Goal: Task Accomplishment & Management: Complete application form

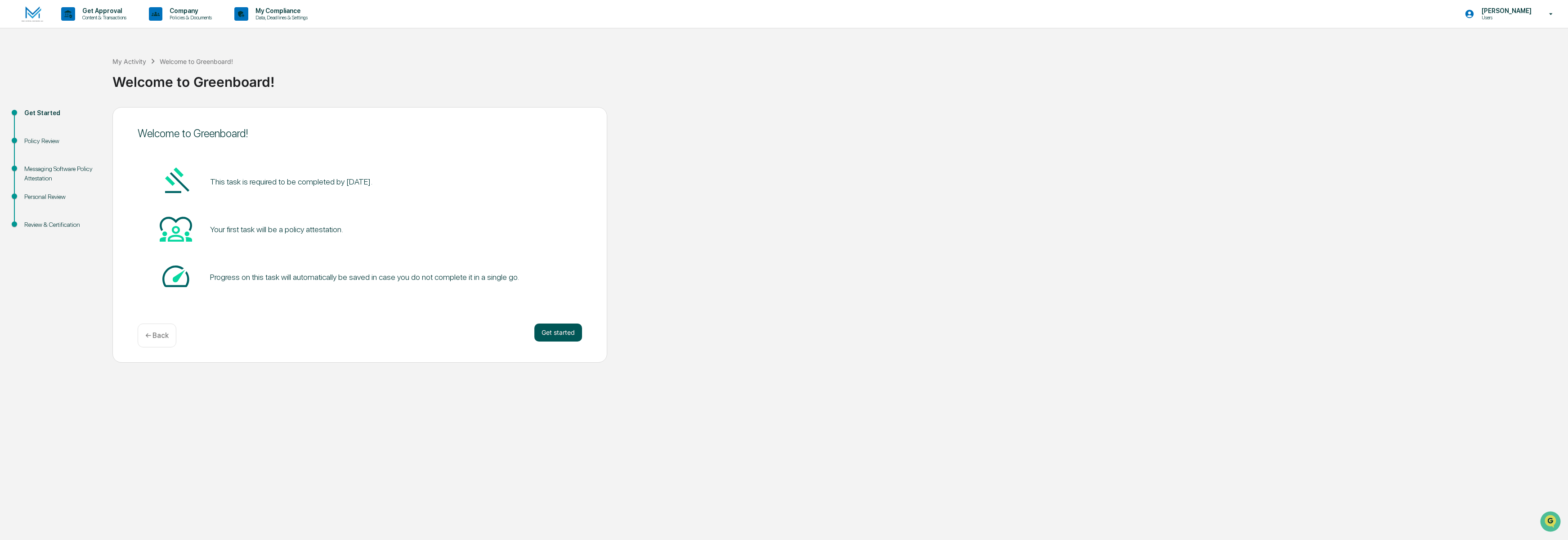
click at [551, 330] on button "Get started" at bounding box center [558, 332] width 47 height 18
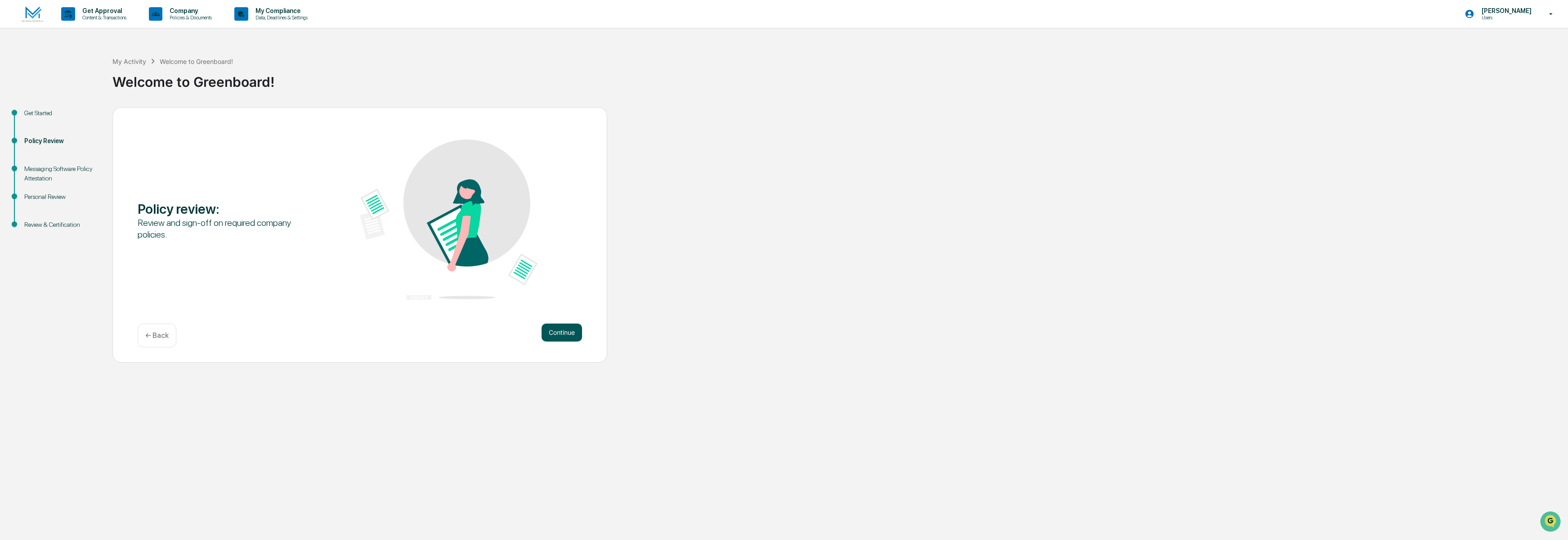
click at [556, 334] on button "Continue" at bounding box center [562, 332] width 41 height 18
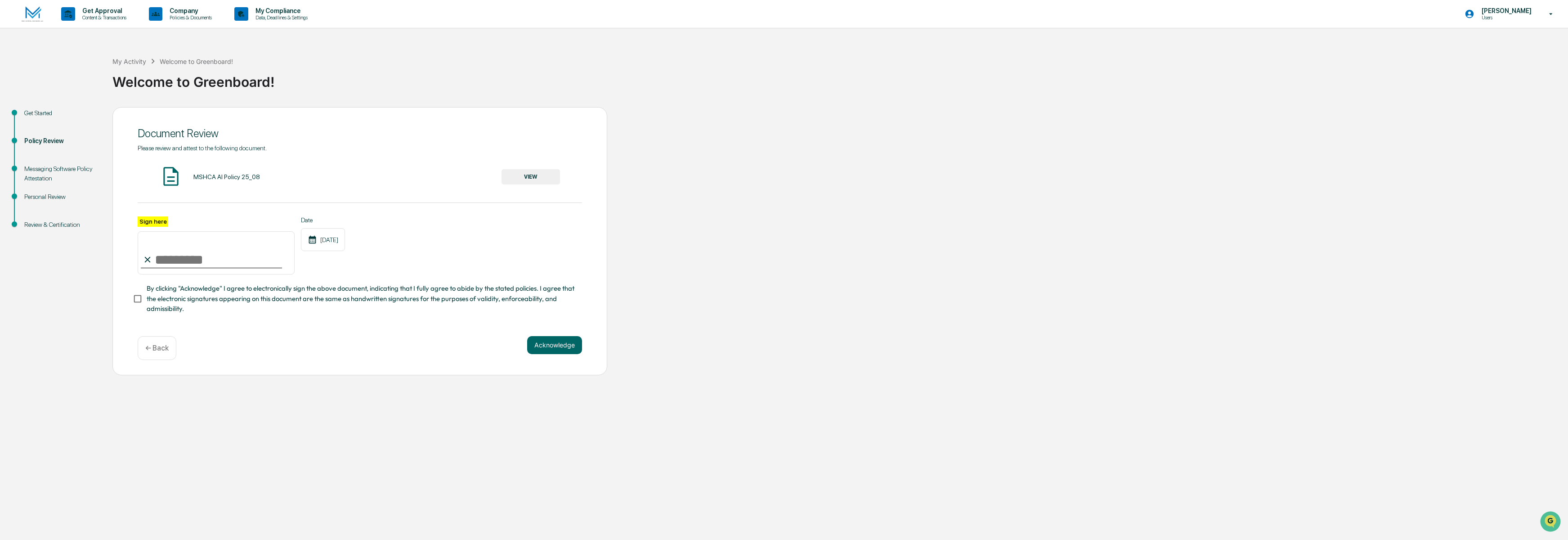
click at [162, 258] on input "Sign here" at bounding box center [216, 253] width 157 height 43
type input "**********"
click at [551, 345] on button "Acknowledge" at bounding box center [555, 345] width 55 height 18
click at [544, 355] on button "Acknowledge" at bounding box center [555, 356] width 55 height 18
click at [207, 175] on div "MSHCA AI Policy 25_08" at bounding box center [226, 177] width 66 height 7
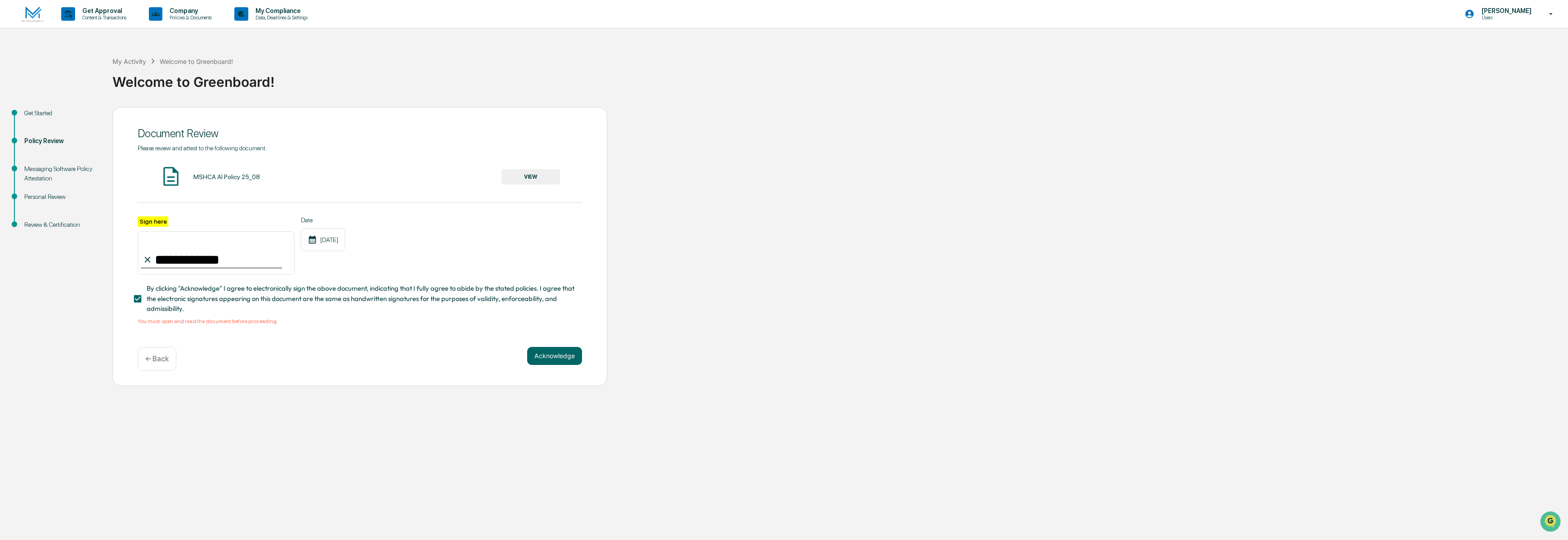
click at [527, 170] on button "VIEW" at bounding box center [531, 177] width 58 height 15
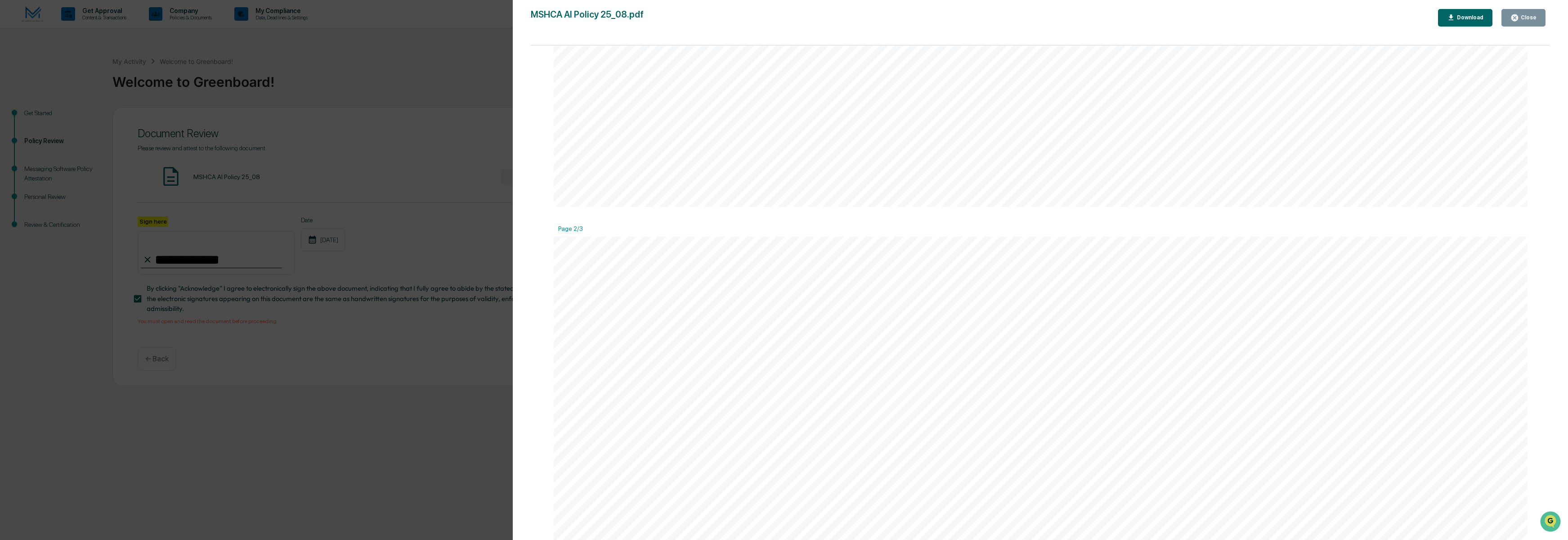
scroll to position [3368, 0]
click at [1514, 16] on icon "button" at bounding box center [1514, 18] width 7 height 7
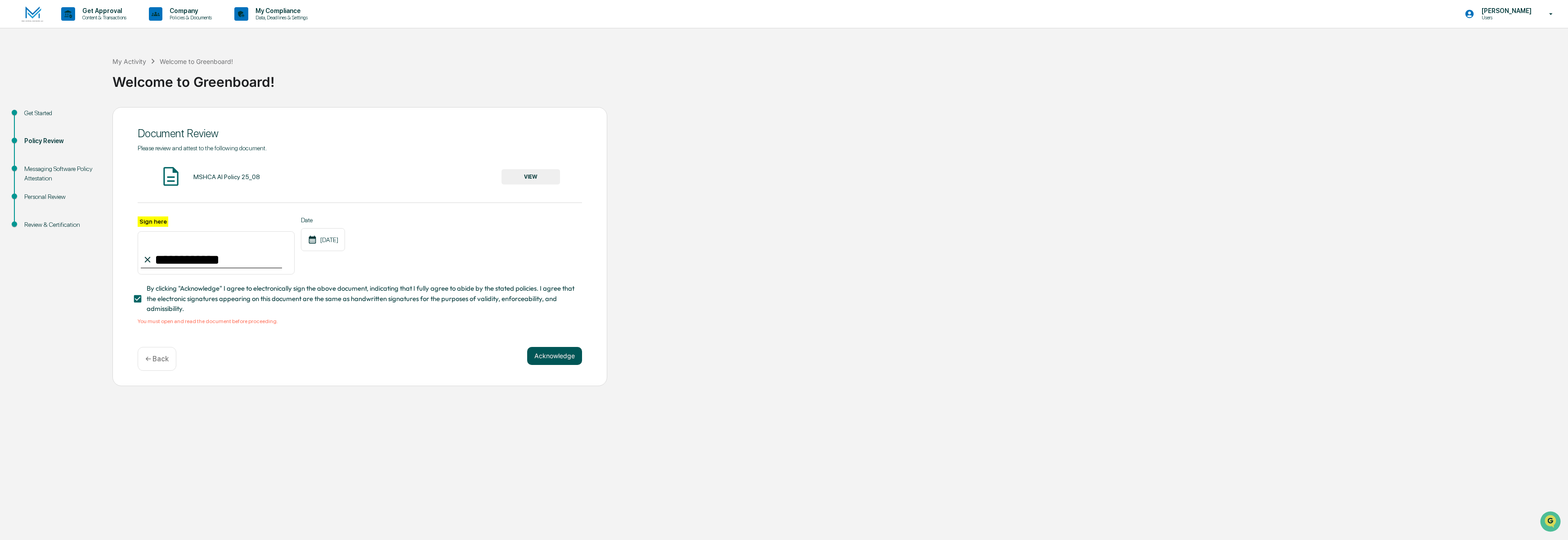
click at [559, 361] on button "Acknowledge" at bounding box center [555, 356] width 55 height 18
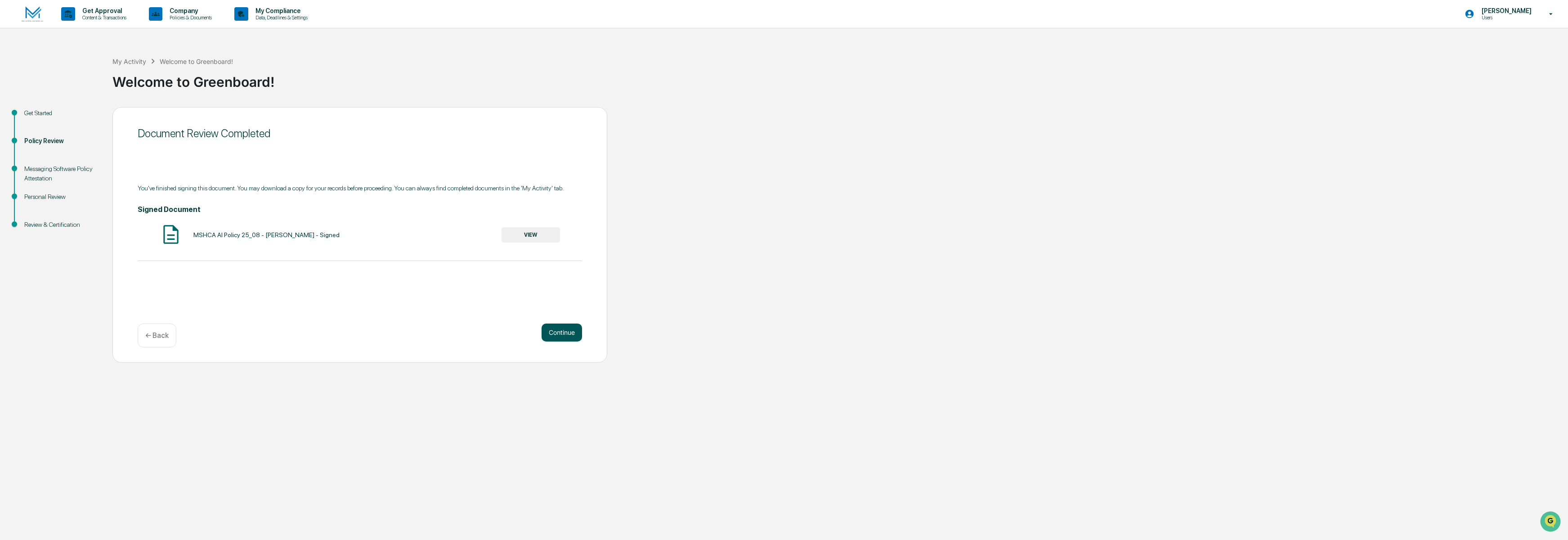
click at [568, 334] on button "Continue" at bounding box center [562, 332] width 41 height 18
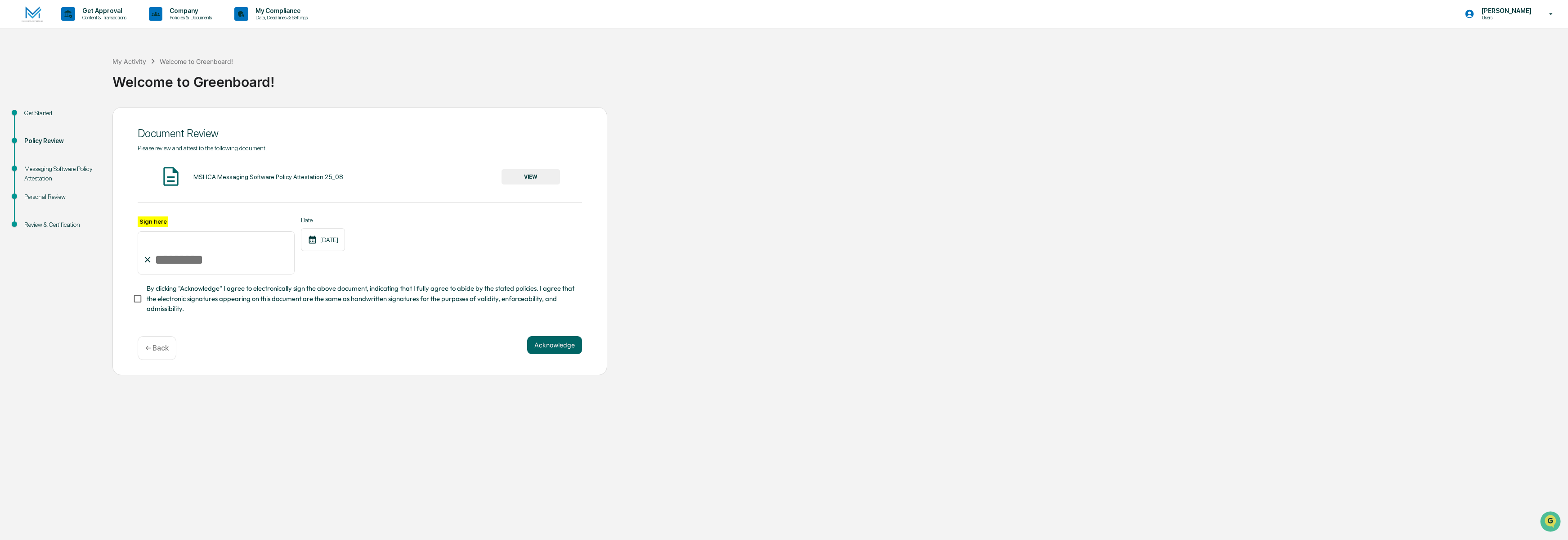
click at [513, 174] on button "VIEW" at bounding box center [531, 177] width 58 height 15
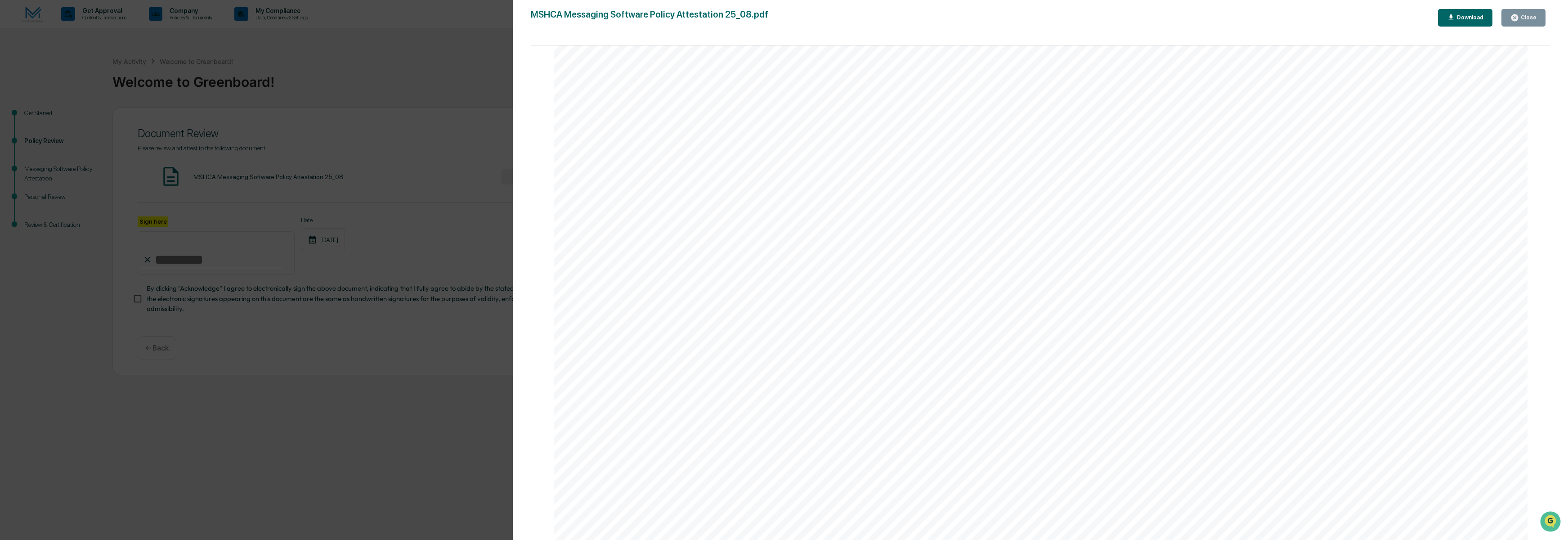
click at [1541, 13] on button "Close" at bounding box center [1524, 18] width 44 height 18
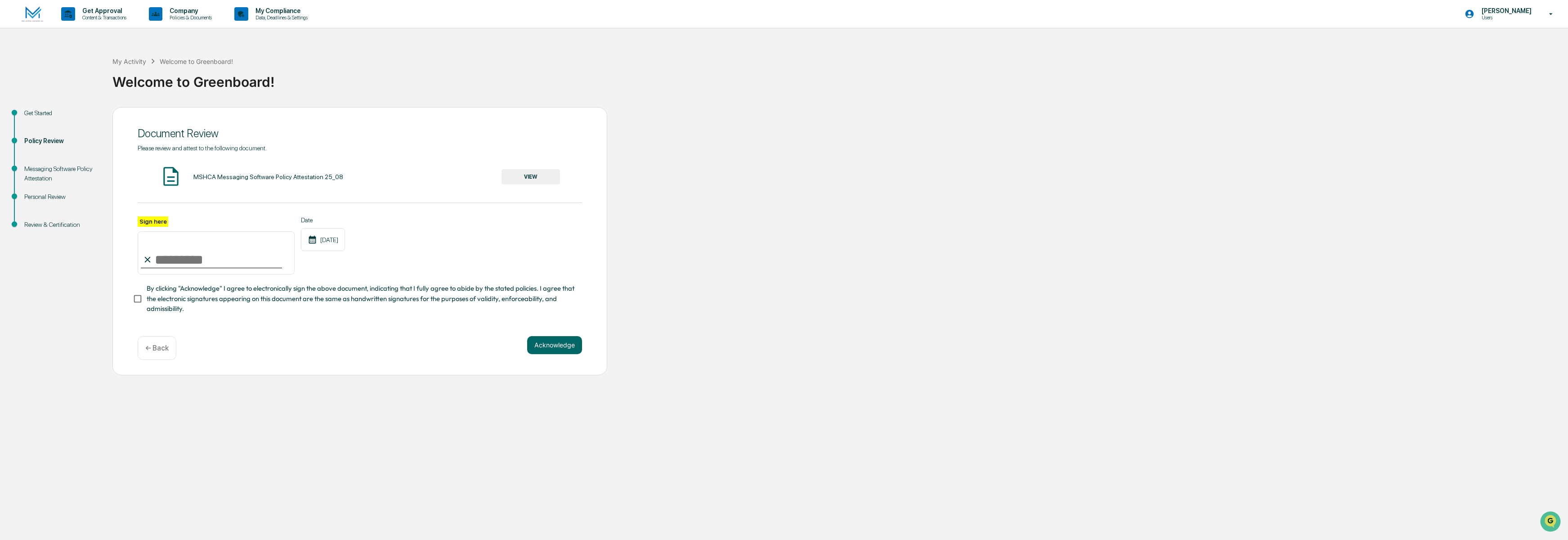
click at [177, 256] on input "Sign here" at bounding box center [216, 253] width 157 height 43
type input "**********"
click at [79, 301] on div "**********" at bounding box center [783, 241] width 1559 height 268
click at [128, 297] on div "**********" at bounding box center [360, 241] width 495 height 268
click at [545, 347] on button "Acknowledge" at bounding box center [555, 345] width 55 height 18
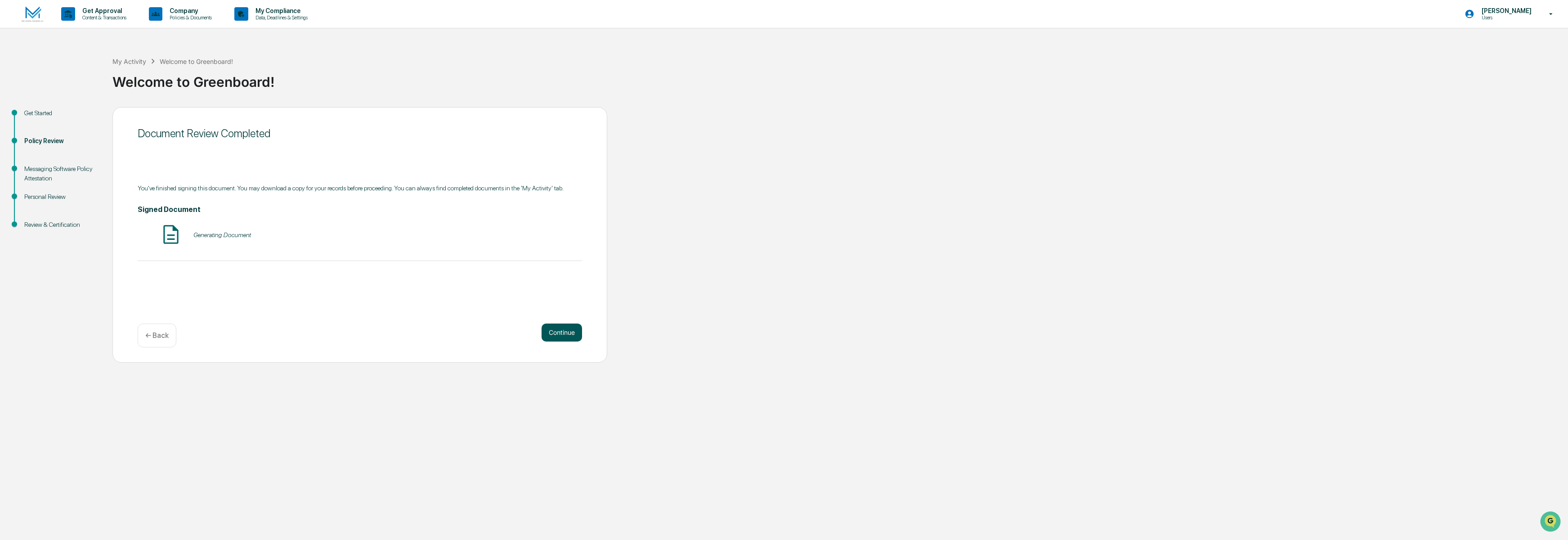
click at [558, 337] on button "Continue" at bounding box center [562, 332] width 41 height 18
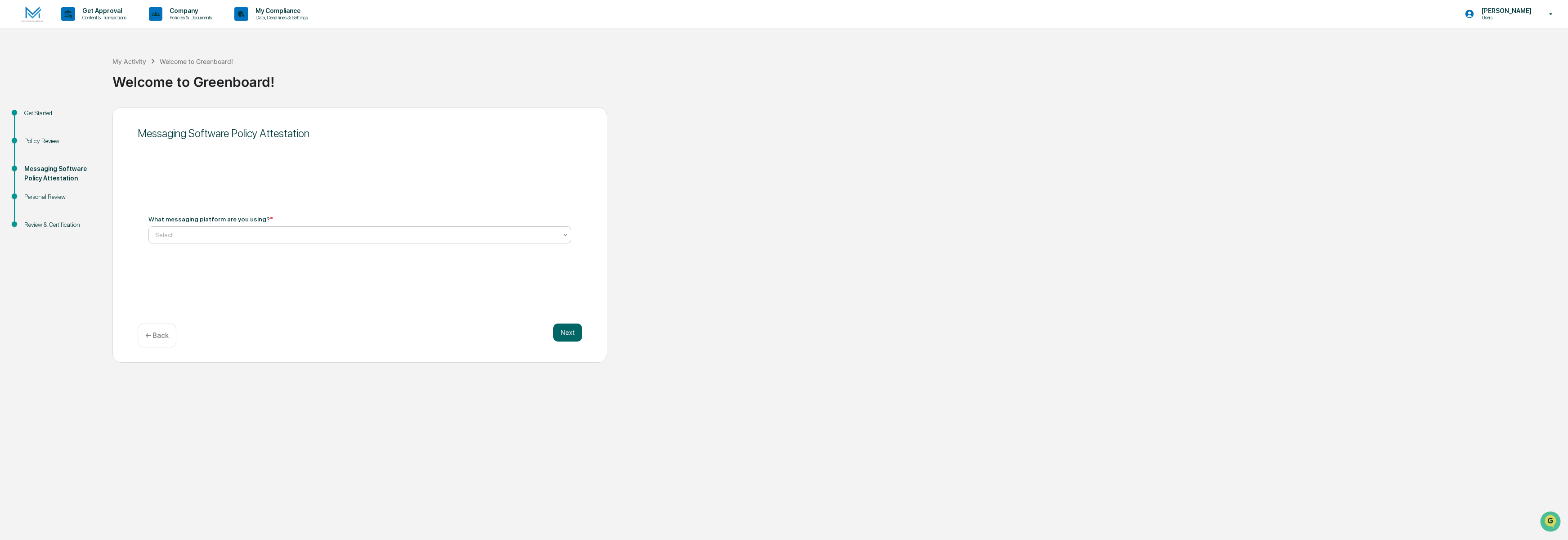
click at [200, 232] on div at bounding box center [356, 234] width 402 height 9
click at [195, 261] on div "I will be using WhatsApp for client messaging" at bounding box center [360, 256] width 422 height 18
click at [579, 334] on button "Next" at bounding box center [567, 332] width 29 height 18
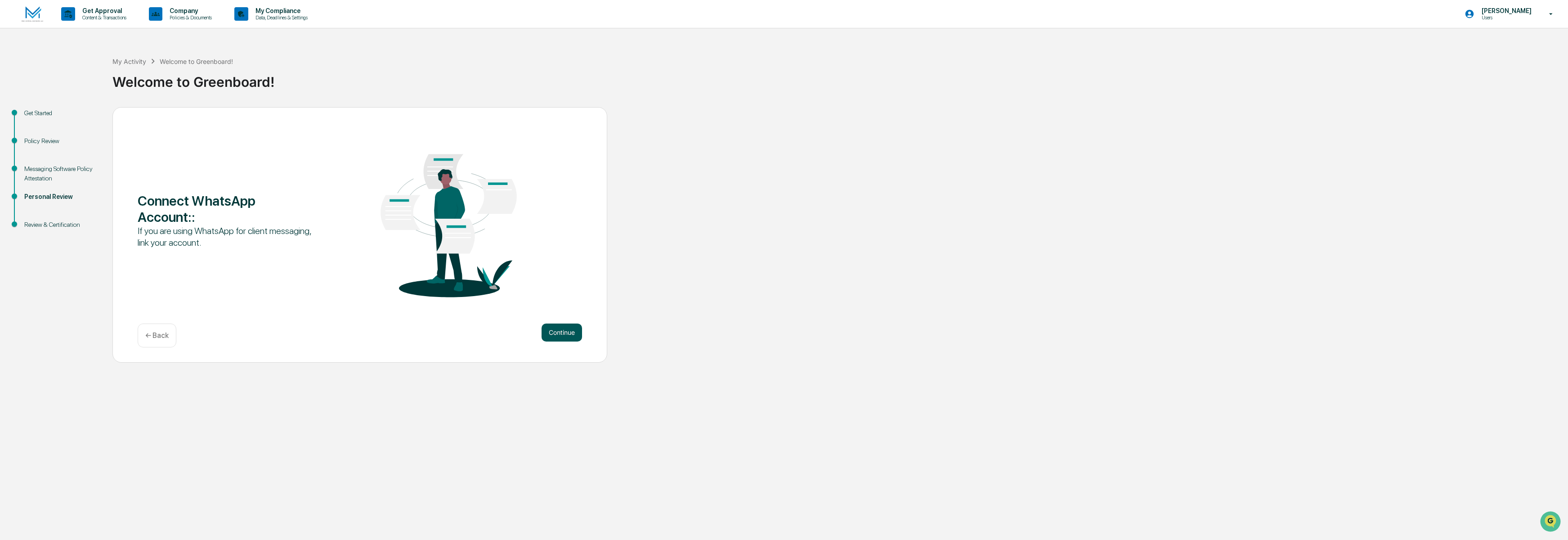
click at [562, 332] on button "Continue" at bounding box center [562, 332] width 41 height 18
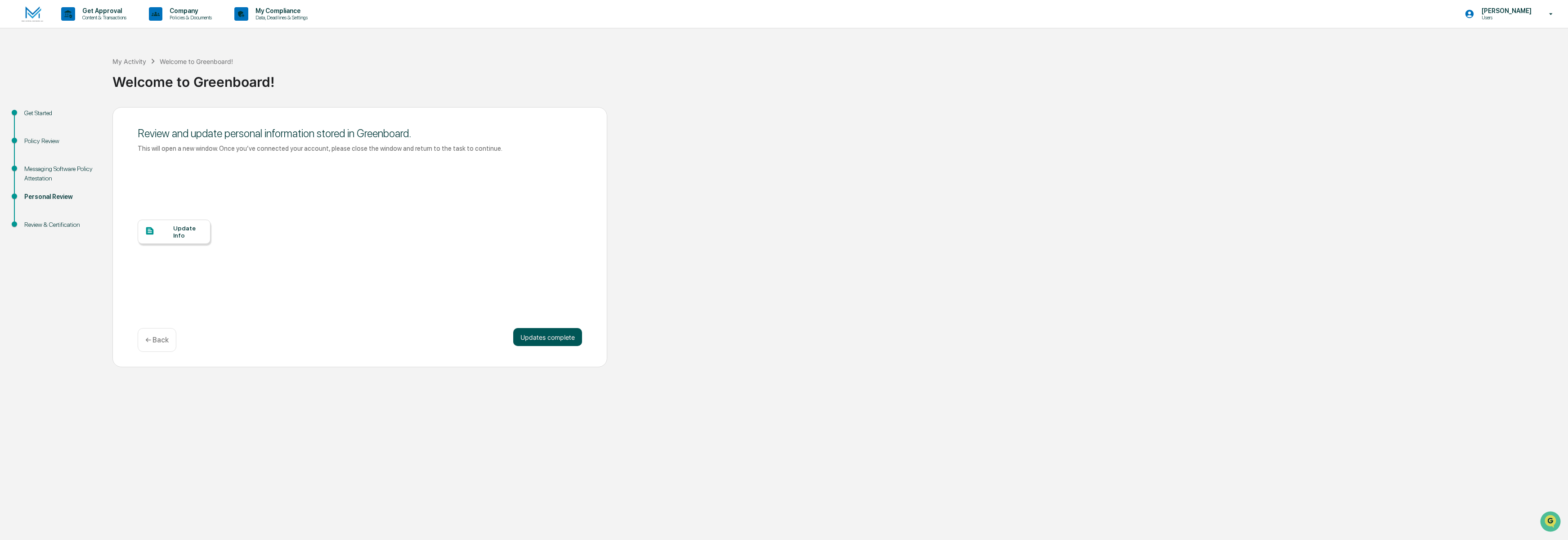
click at [550, 337] on button "Updates complete" at bounding box center [547, 337] width 69 height 18
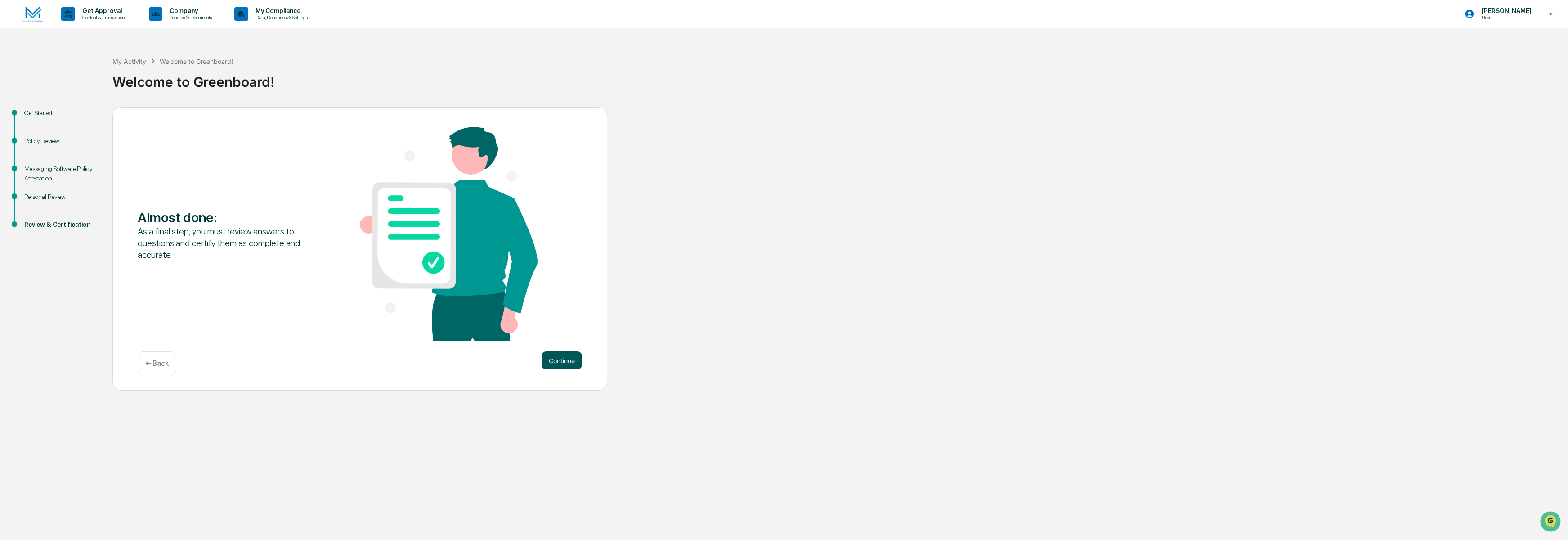
click at [559, 362] on button "Continue" at bounding box center [562, 360] width 41 height 18
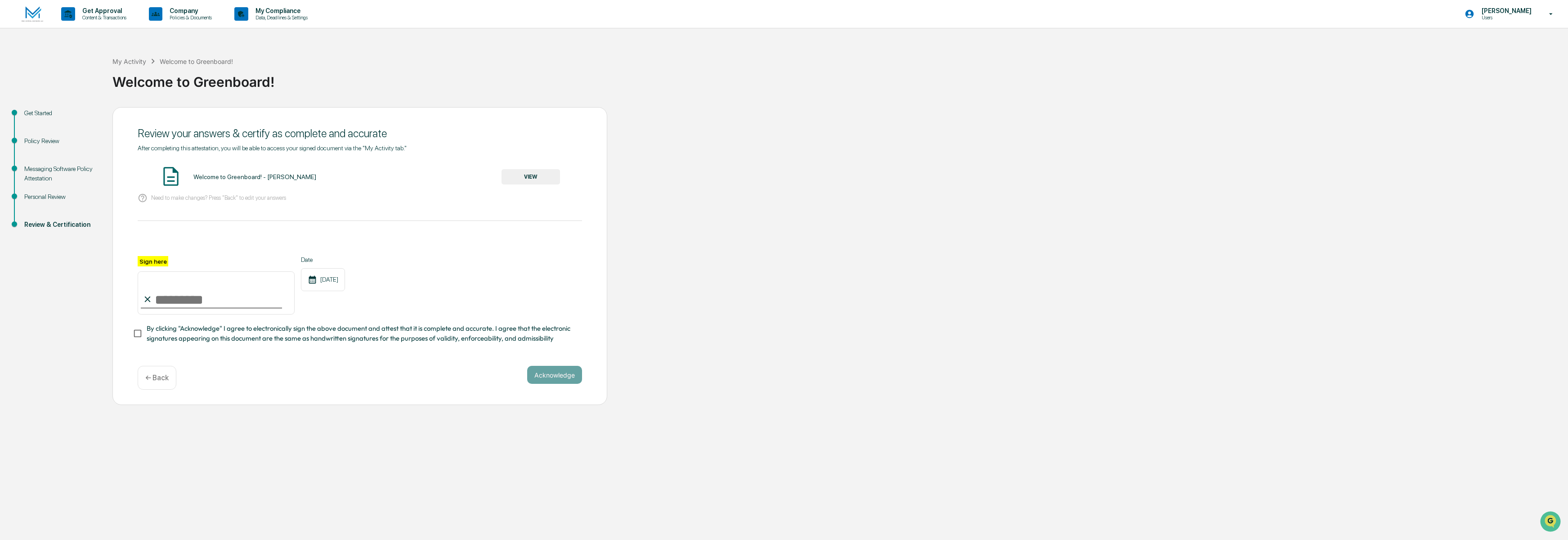
click at [516, 178] on button "VIEW" at bounding box center [531, 177] width 58 height 15
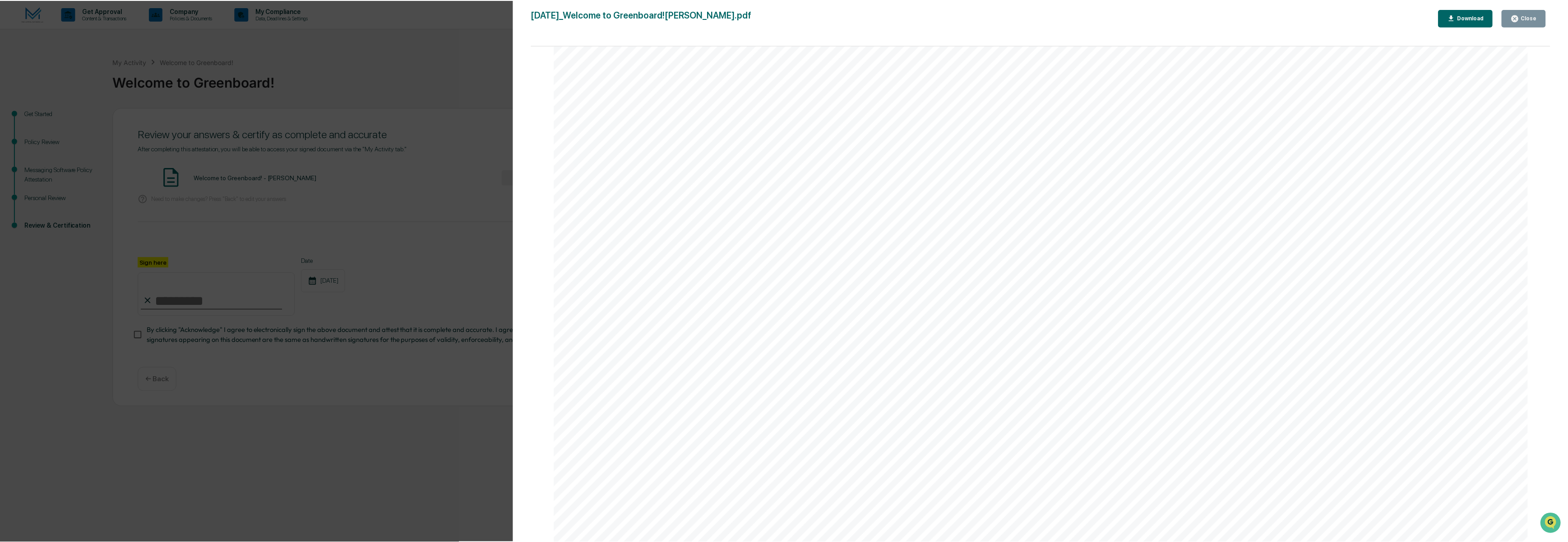
scroll to position [2321, 0]
click at [1535, 12] on button "Close" at bounding box center [1528, 18] width 44 height 18
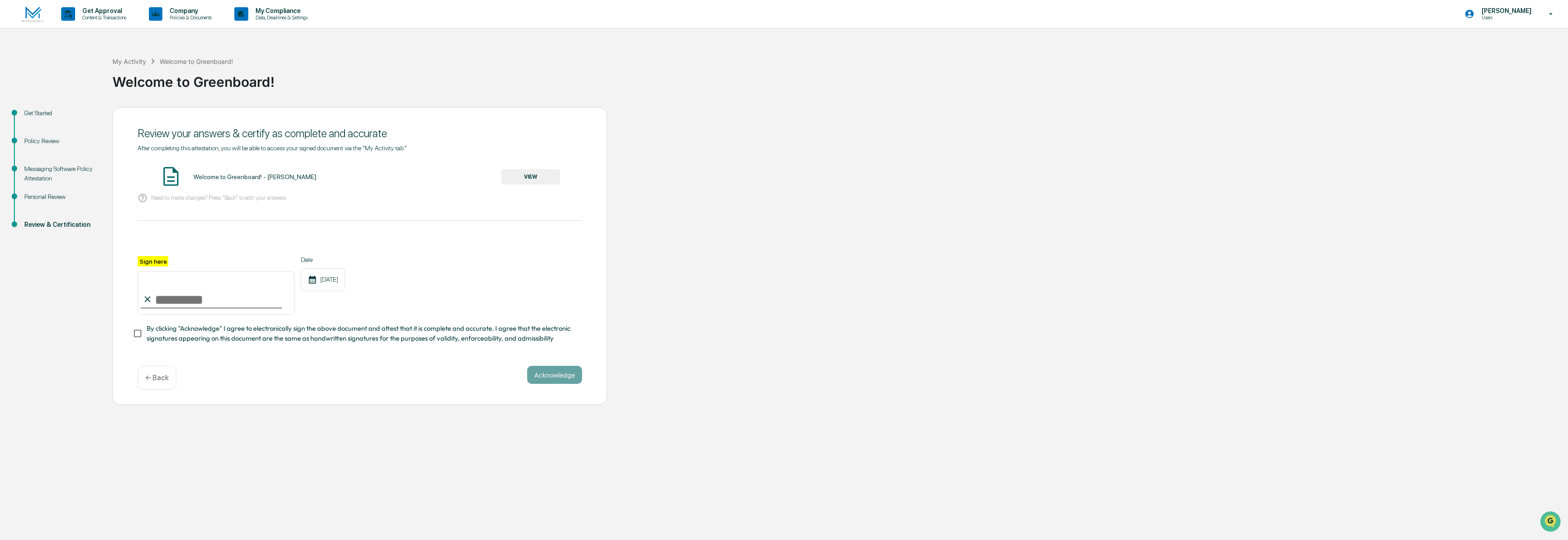
click at [169, 300] on input "Sign here" at bounding box center [216, 293] width 157 height 43
type input "**********"
click at [203, 366] on div "Acknowledge ← Back" at bounding box center [360, 377] width 444 height 24
click at [553, 371] on button "Acknowledge" at bounding box center [555, 375] width 55 height 18
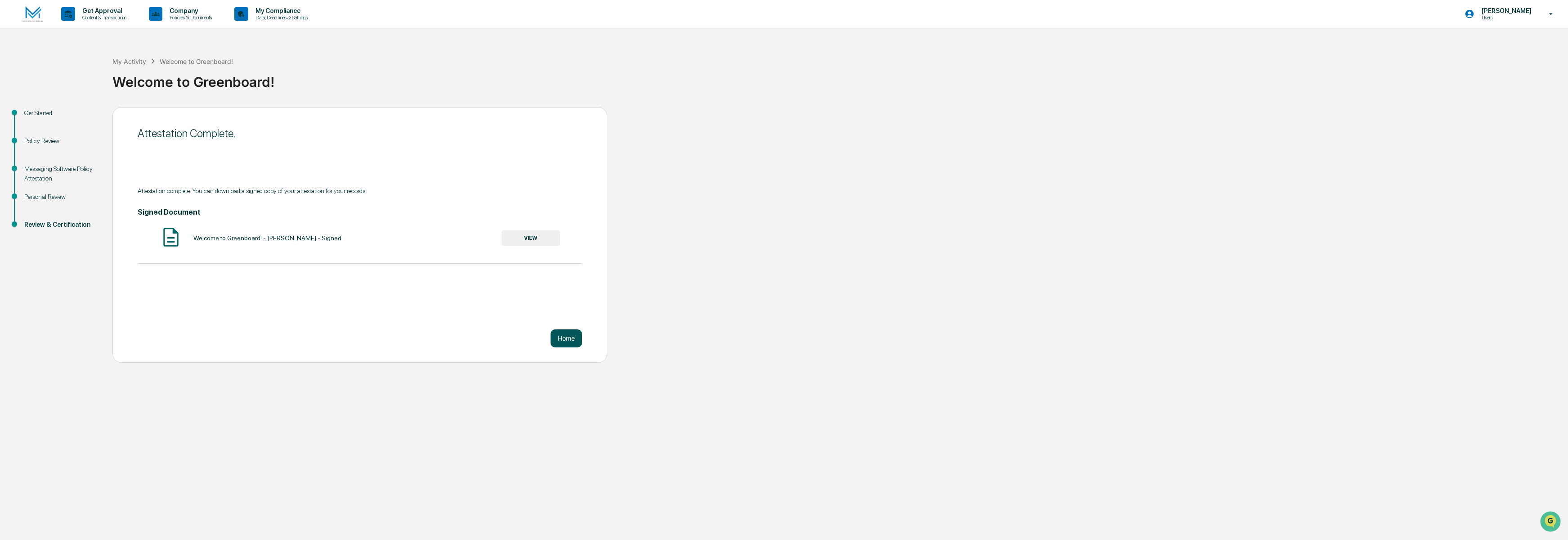
click at [572, 335] on button "Home" at bounding box center [566, 338] width 32 height 18
